Goal: Information Seeking & Learning: Understand process/instructions

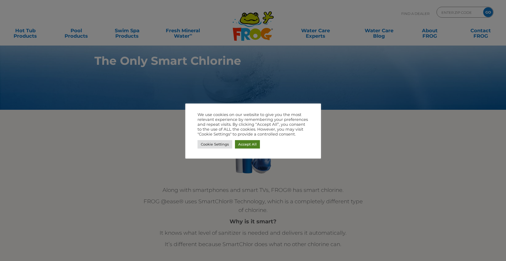
click at [245, 145] on link "Accept All" at bounding box center [247, 144] width 25 height 8
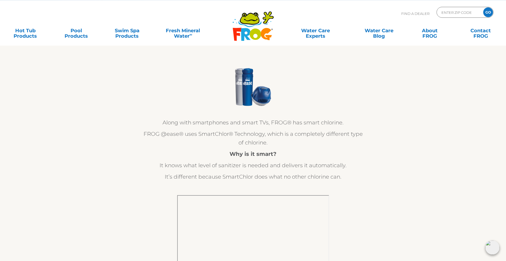
scroll to position [76, 0]
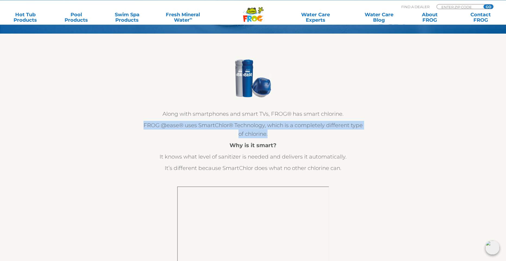
drag, startPoint x: 167, startPoint y: 121, endPoint x: 328, endPoint y: 137, distance: 161.5
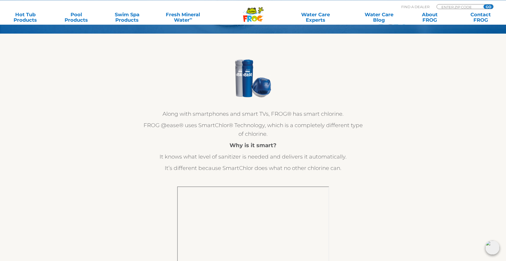
click at [328, 137] on p "FROG @ease® uses SmartChlor® Technology, which is a completely different type o…" at bounding box center [253, 129] width 223 height 17
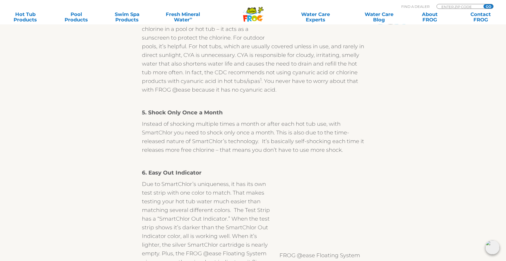
scroll to position [766, 0]
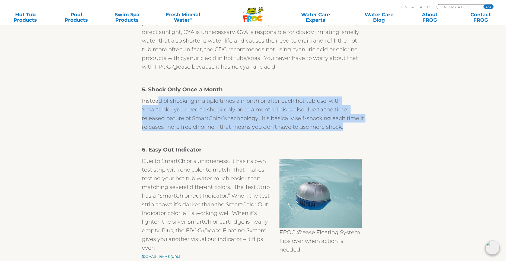
drag, startPoint x: 159, startPoint y: 102, endPoint x: 215, endPoint y: 132, distance: 63.6
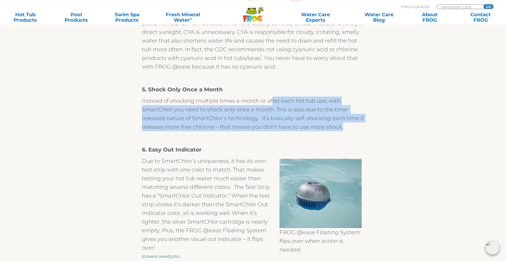
drag, startPoint x: 273, startPoint y: 103, endPoint x: 346, endPoint y: 123, distance: 75.7
click at [346, 123] on p "Instead of shocking multiple times a month or after each hot tub use, with Smar…" at bounding box center [253, 114] width 223 height 35
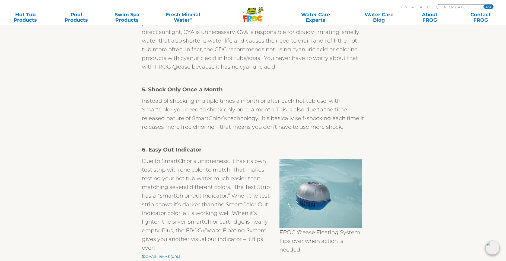
click at [346, 123] on p "Instead of shocking multiple times a month or after each hot tub use, with Smar…" at bounding box center [253, 114] width 223 height 35
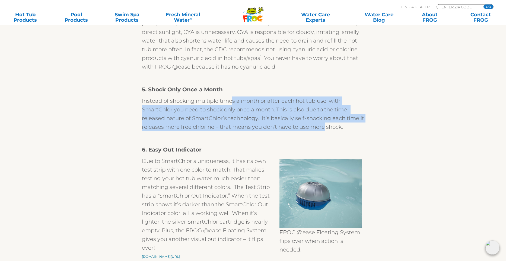
drag, startPoint x: 233, startPoint y: 103, endPoint x: 324, endPoint y: 124, distance: 93.8
click at [324, 124] on p "Instead of shocking multiple times a month or after each hot tub use, with Smar…" at bounding box center [253, 114] width 223 height 35
drag, startPoint x: 307, startPoint y: 104, endPoint x: 349, endPoint y: 131, distance: 50.4
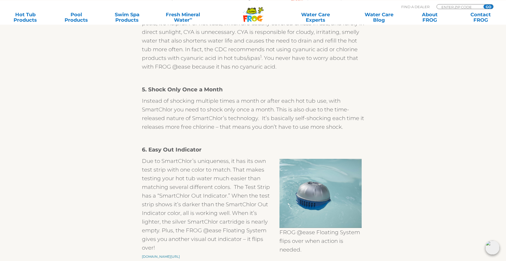
click at [349, 131] on p "Instead of shocking multiple times a month or after each hot tub use, with Smar…" at bounding box center [253, 114] width 223 height 35
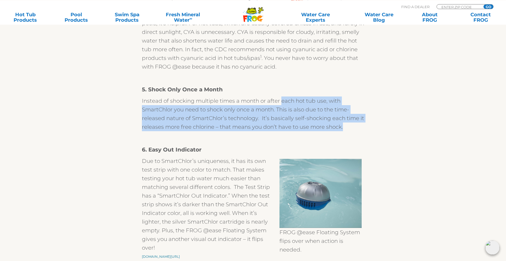
drag, startPoint x: 349, startPoint y: 131, endPoint x: 290, endPoint y: 103, distance: 64.9
click at [290, 103] on p "Instead of shocking multiple times a month or after each hot tub use, with Smar…" at bounding box center [253, 114] width 223 height 35
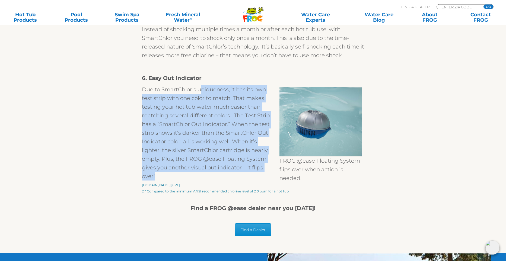
drag, startPoint x: 208, startPoint y: 89, endPoint x: 220, endPoint y: 174, distance: 85.5
click at [220, 174] on p "Due to SmartChlor’s uniqueness, it has its own test strip with one color to mat…" at bounding box center [253, 133] width 223 height 96
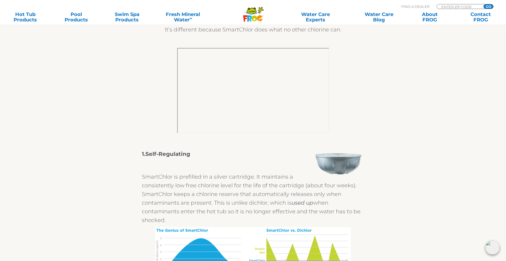
scroll to position [31, 0]
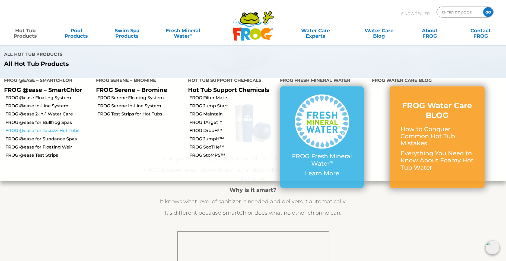
click at [53, 128] on link "FROG @ease for Jacuzzi Hot Tubs" at bounding box center [48, 131] width 87 height 6
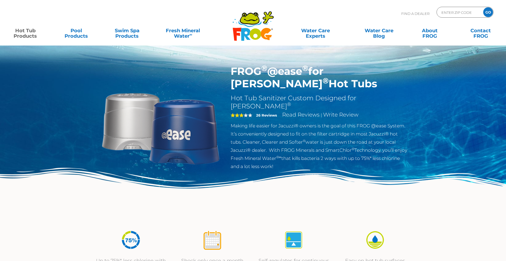
scroll to position [45, 0]
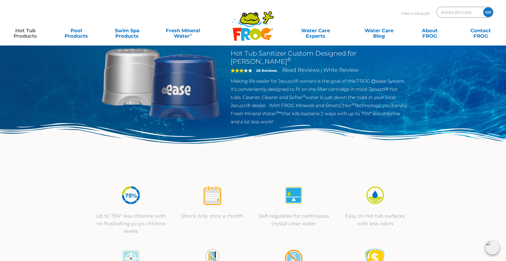
drag, startPoint x: 307, startPoint y: 73, endPoint x: 328, endPoint y: 110, distance: 43.3
click at [328, 110] on p "Making life easier for Jacuzzi® owners is the goal of this FROG @ease System. I…" at bounding box center [319, 101] width 177 height 49
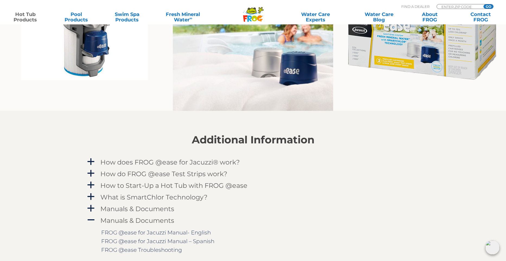
scroll to position [475, 0]
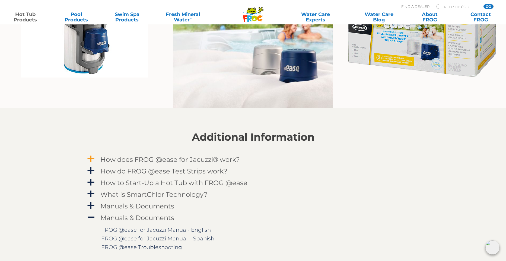
click at [105, 158] on h4 "How does FROG @ease for Jacuzzi® work?" at bounding box center [170, 159] width 140 height 7
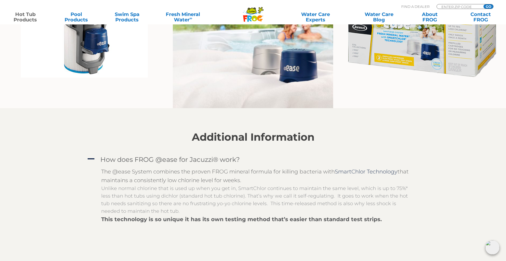
drag, startPoint x: 162, startPoint y: 170, endPoint x: 337, endPoint y: 182, distance: 175.8
click at [337, 182] on div "The @ease System combines the proven FROG mineral formula for killing bacteria …" at bounding box center [257, 175] width 312 height 17
drag, startPoint x: 274, startPoint y: 173, endPoint x: 286, endPoint y: 176, distance: 13.1
click at [286, 176] on div "The @ease System combines the proven FROG mineral formula for killing bacteria …" at bounding box center [257, 175] width 312 height 17
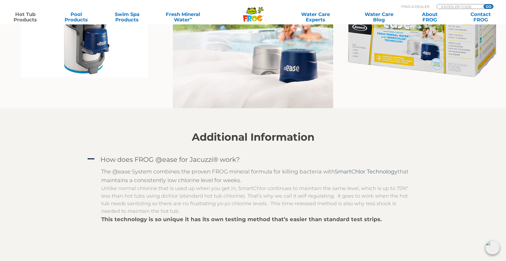
click at [286, 176] on div "The @ease System combines the proven FROG mineral formula for killing bacteria …" at bounding box center [257, 175] width 312 height 17
drag, startPoint x: 308, startPoint y: 173, endPoint x: 322, endPoint y: 177, distance: 14.7
click at [322, 177] on div "The @ease System combines the proven FROG mineral formula for killing bacteria …" at bounding box center [257, 175] width 312 height 17
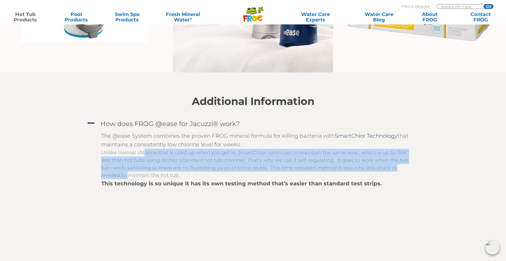
drag, startPoint x: 143, startPoint y: 152, endPoint x: 412, endPoint y: 171, distance: 269.7
click at [412, 171] on p "Unlike normal chlorine that is used up when you get in, SmartChlor continues to…" at bounding box center [257, 164] width 312 height 30
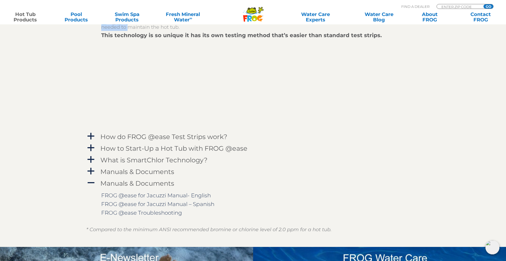
scroll to position [690, 0]
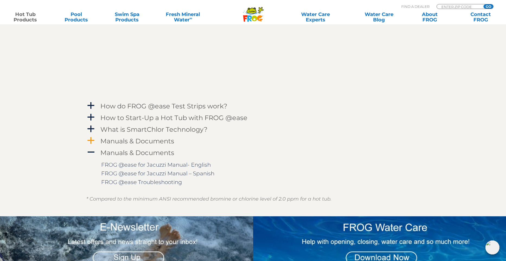
click at [158, 142] on h4 "Manuals & Documents" at bounding box center [137, 141] width 74 height 7
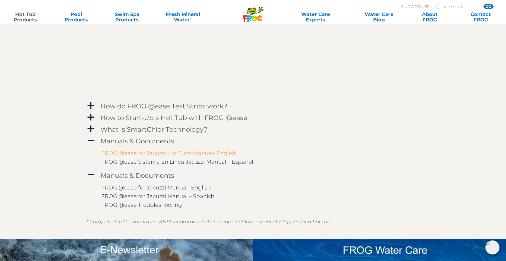
click at [170, 157] on link "FROG @ease for Jacuzzi Hot Tubs Manual- English" at bounding box center [168, 153] width 135 height 7
